Goal: Information Seeking & Learning: Learn about a topic

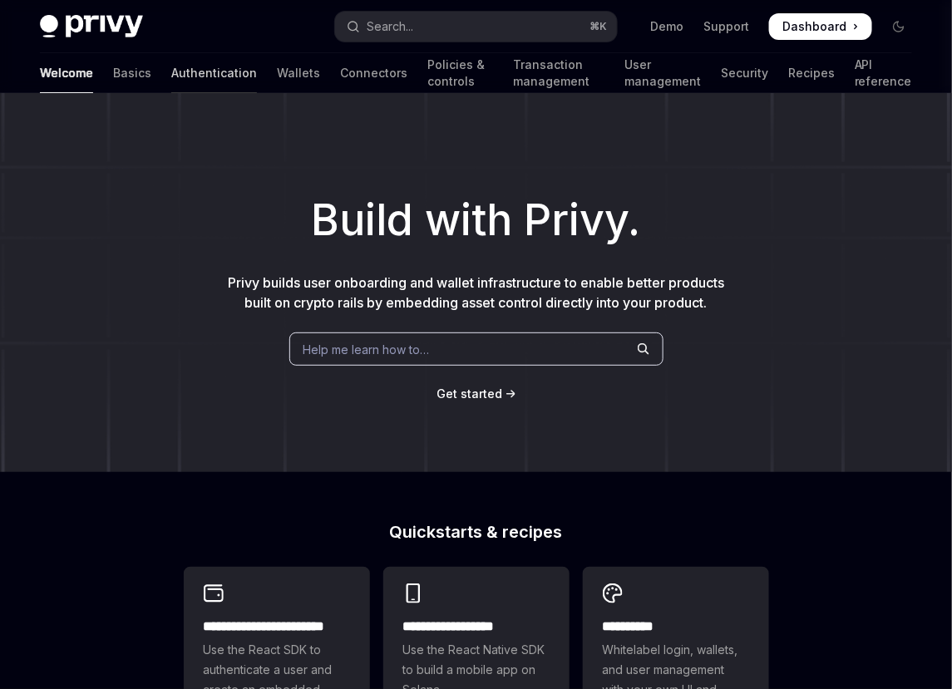
click at [171, 68] on link "Authentication" at bounding box center [214, 73] width 86 height 40
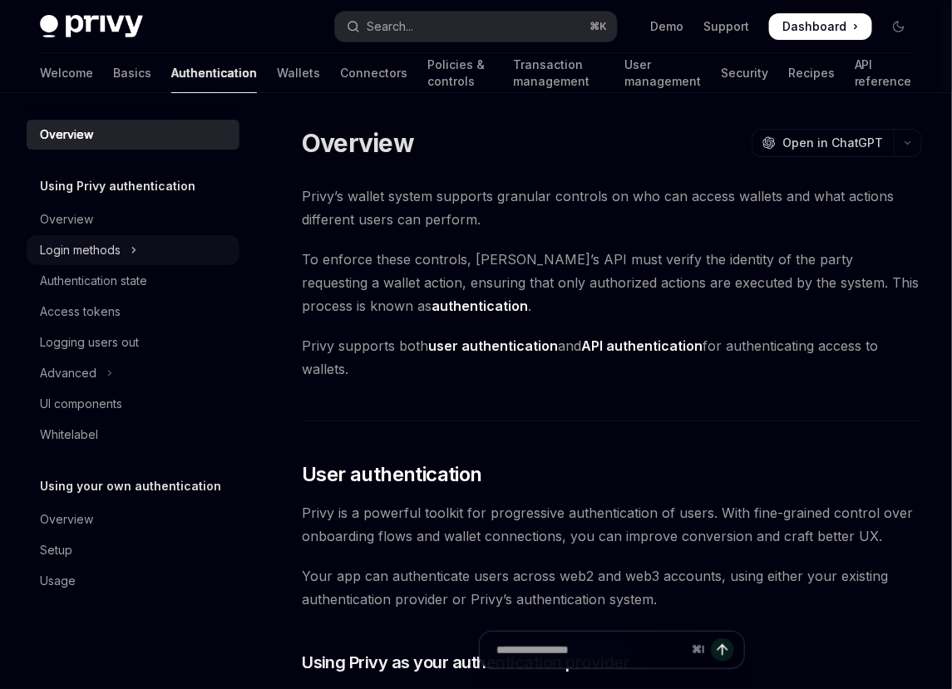
click at [113, 251] on div "Login methods" at bounding box center [80, 250] width 81 height 20
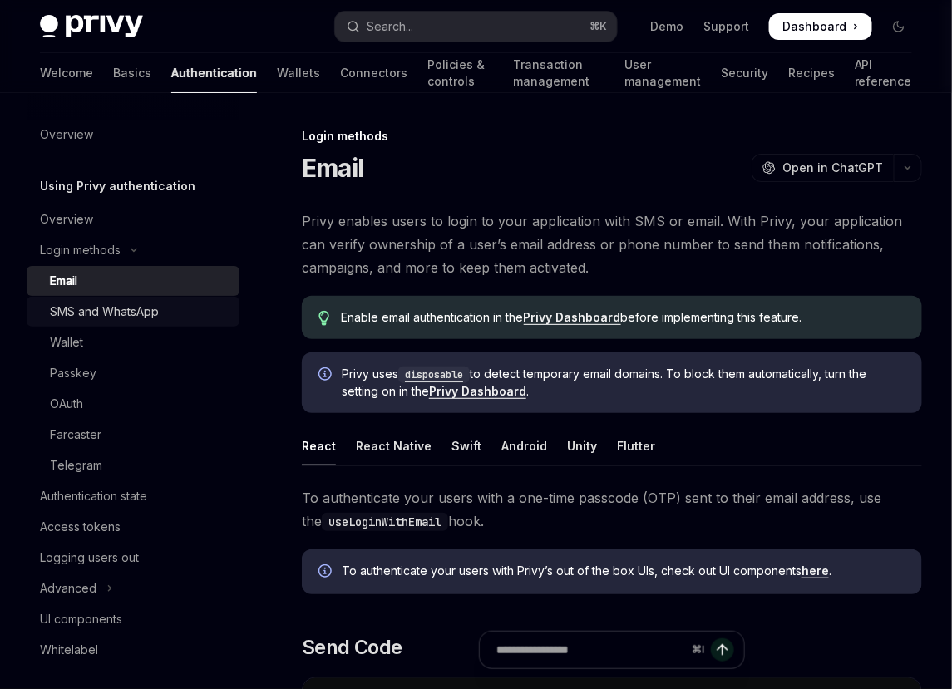
click at [101, 318] on div "SMS and WhatsApp" at bounding box center [104, 312] width 109 height 20
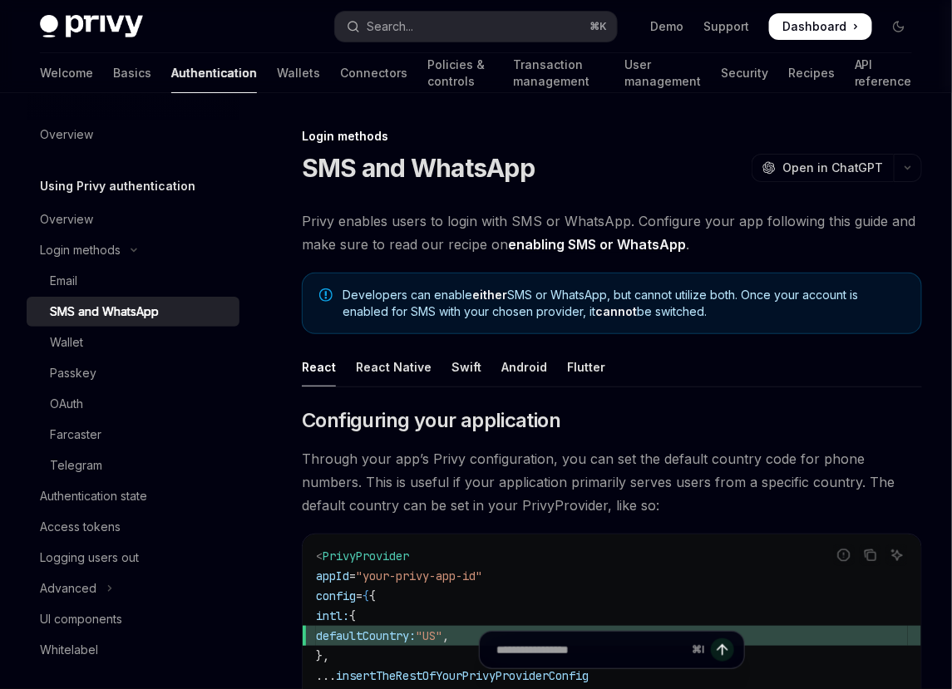
type textarea "*"
